Goal: Navigation & Orientation: Find specific page/section

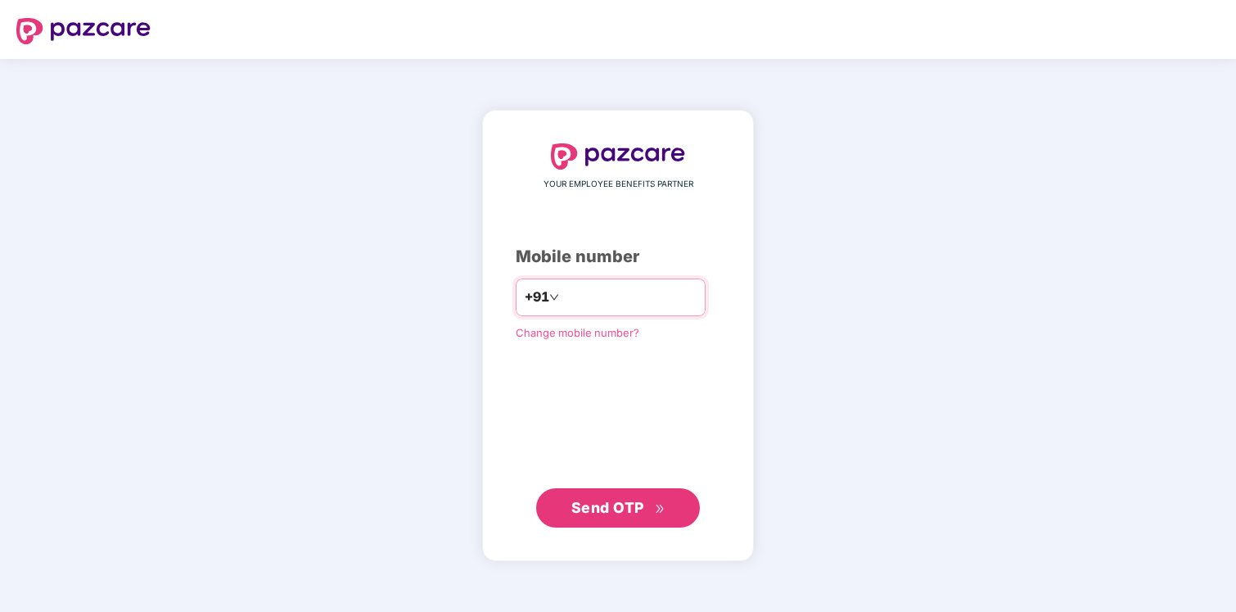
type input "**********"
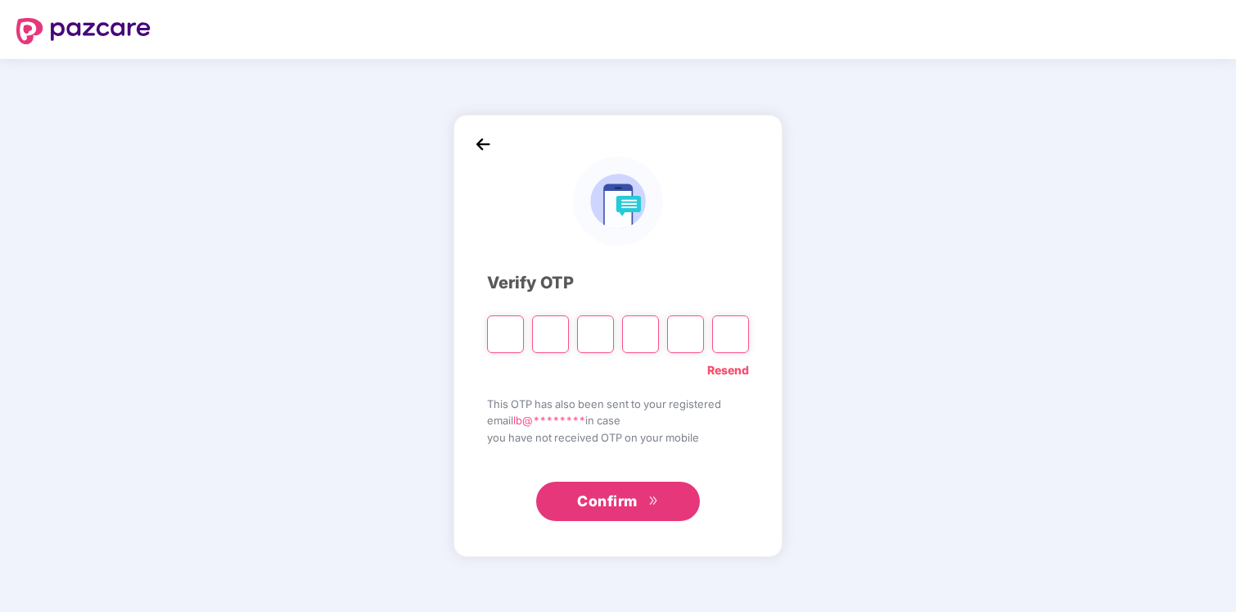
type input "*"
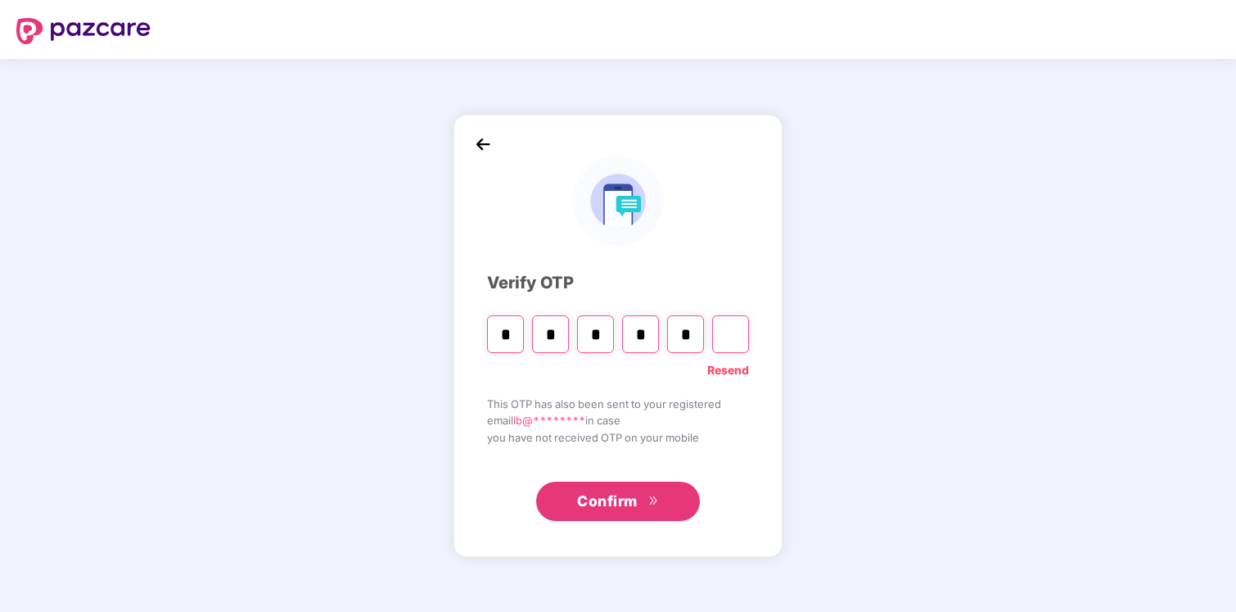
type input "*"
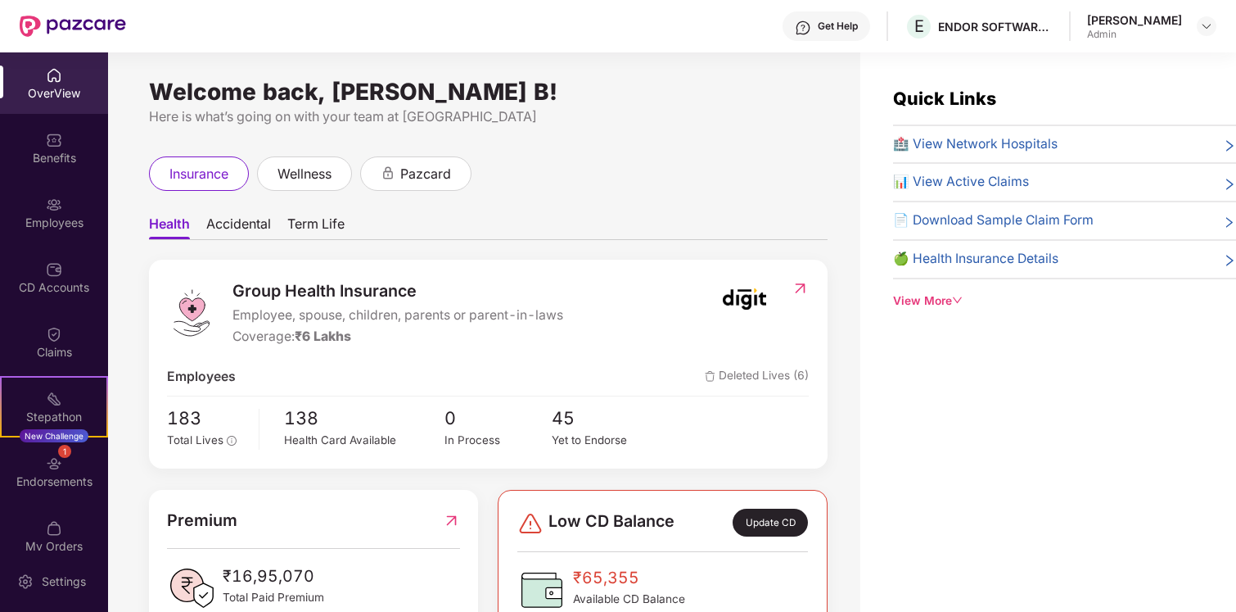
click at [627, 202] on div "Health Accidental Term Life Group Health Insurance Employee, spouse, children, …" at bounding box center [488, 585] width 679 height 788
click at [56, 216] on div "Employees" at bounding box center [54, 223] width 108 height 16
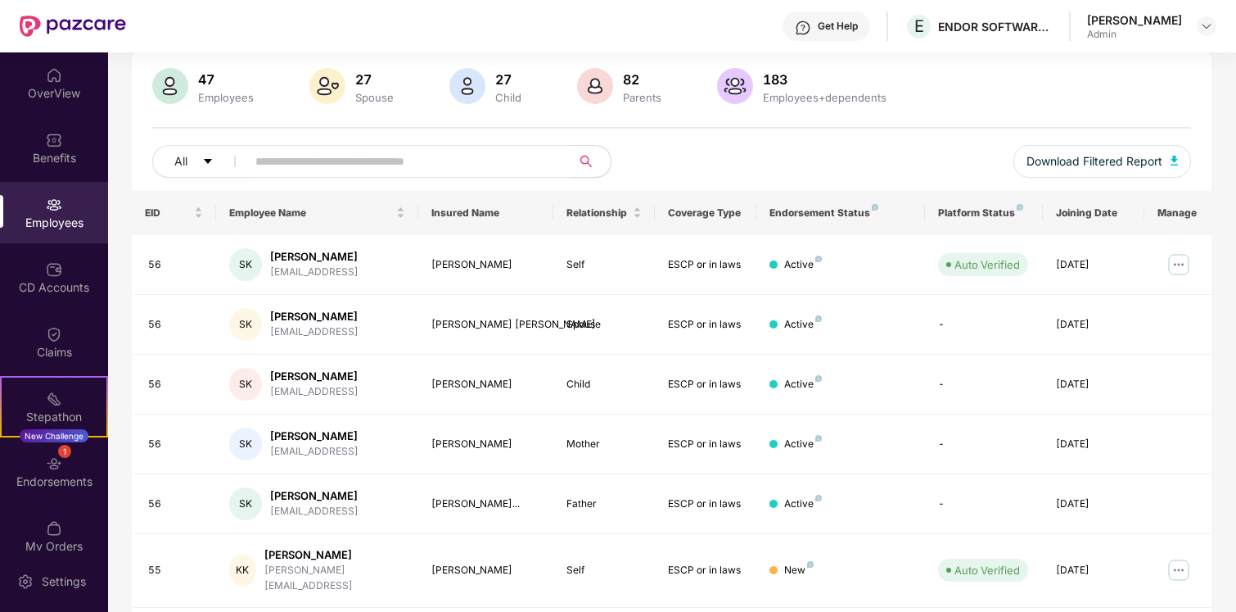
scroll to position [131, 0]
